Goal: Use online tool/utility: Utilize a website feature to perform a specific function

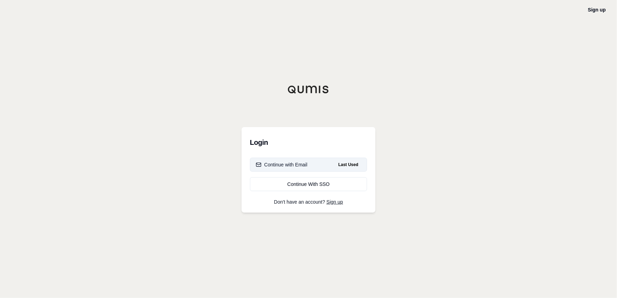
click at [293, 167] on div "Continue with Email" at bounding box center [282, 164] width 52 height 7
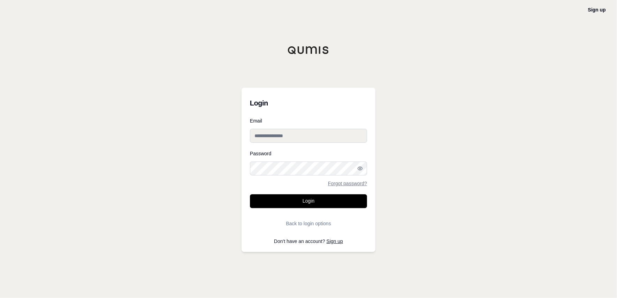
type input "**********"
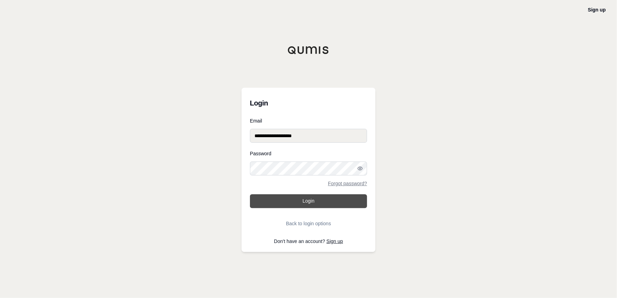
click at [307, 206] on button "Login" at bounding box center [308, 201] width 117 height 14
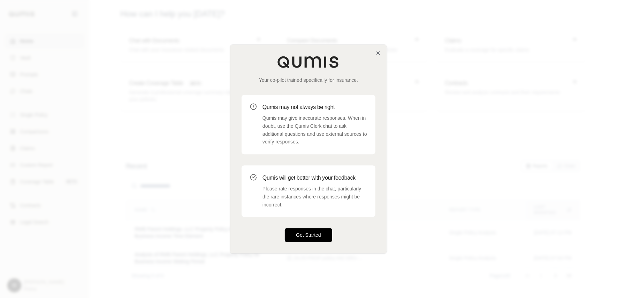
click at [312, 233] on button "Get Started" at bounding box center [308, 236] width 47 height 14
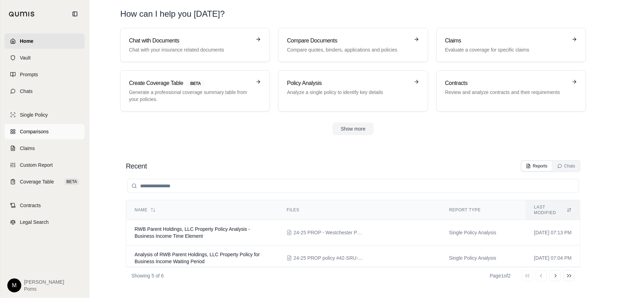
click at [25, 133] on span "Comparisons" at bounding box center [34, 131] width 29 height 7
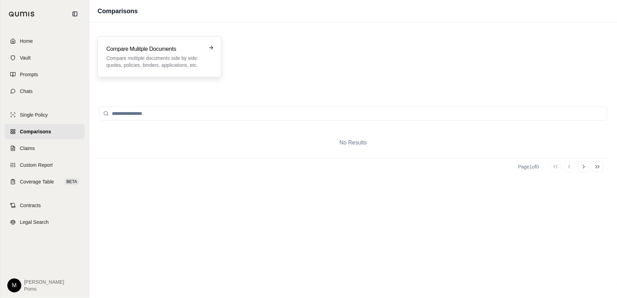
click at [138, 51] on h3 "Compare Mulitple Documents" at bounding box center [154, 49] width 97 height 8
